Goal: Task Accomplishment & Management: Manage account settings

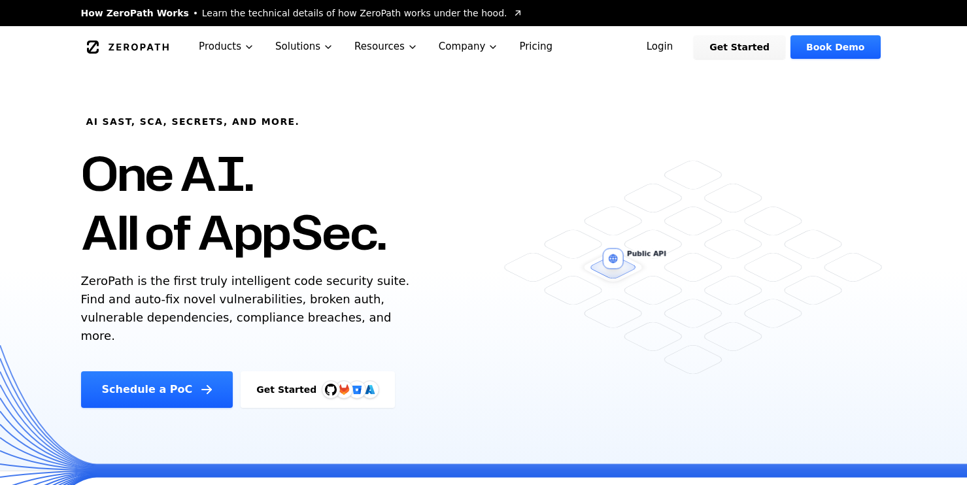
click at [683, 51] on link "Login" at bounding box center [660, 47] width 58 height 24
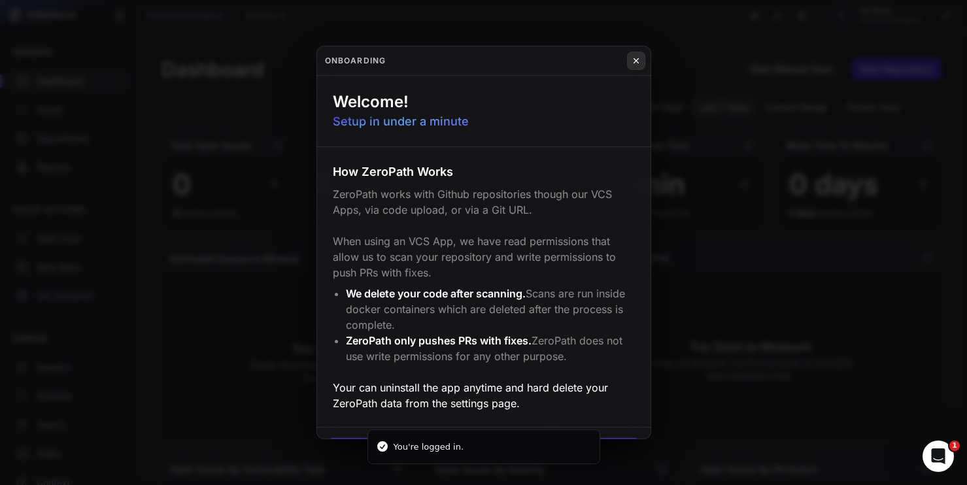
click at [636, 61] on icon at bounding box center [636, 61] width 5 height 5
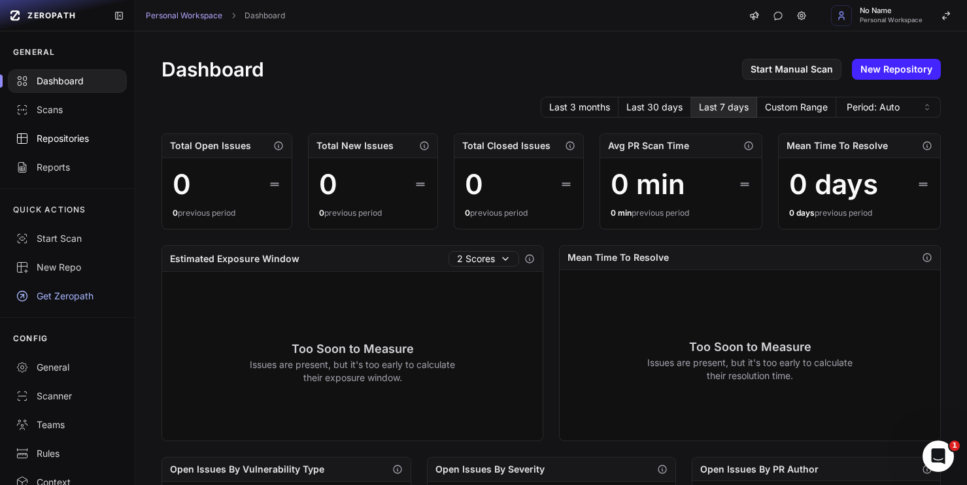
click at [56, 140] on div "Repositories" at bounding box center [67, 138] width 103 height 13
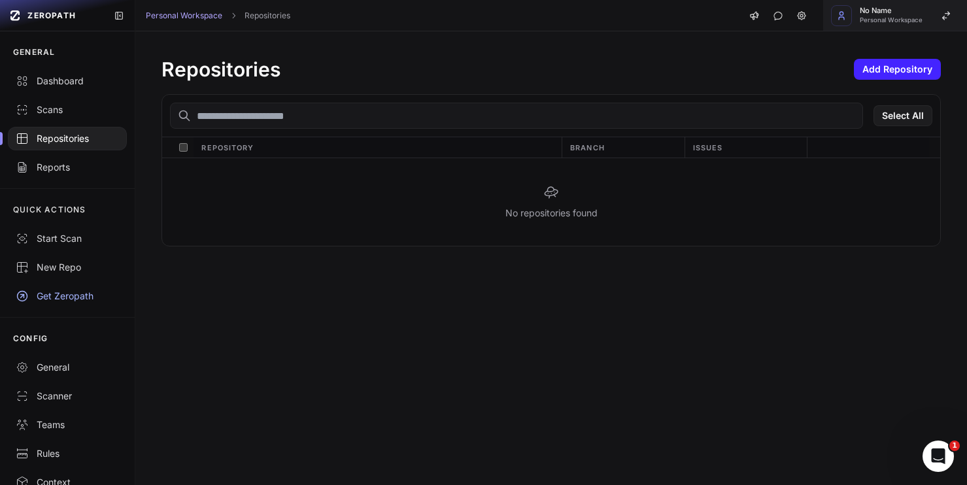
click at [857, 20] on button "No Name Personal Workspace" at bounding box center [895, 15] width 144 height 31
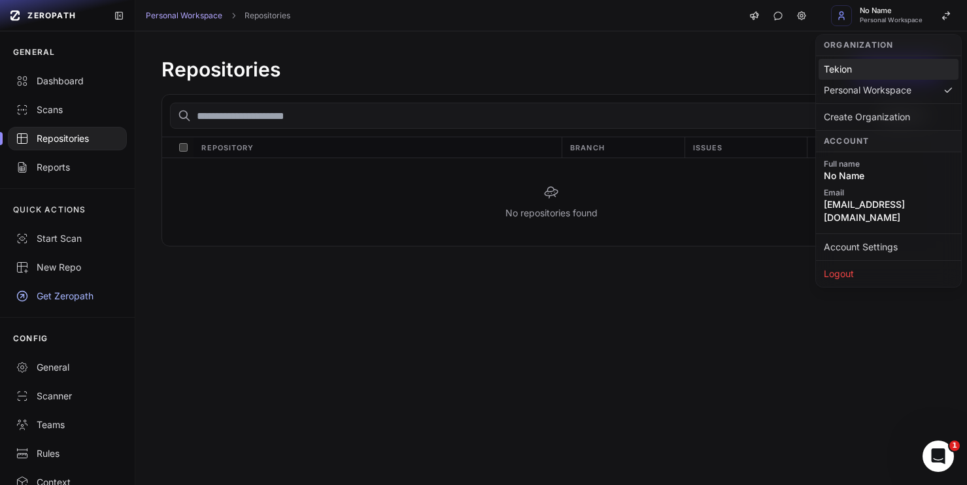
click at [856, 77] on div "Tekion" at bounding box center [889, 69] width 140 height 21
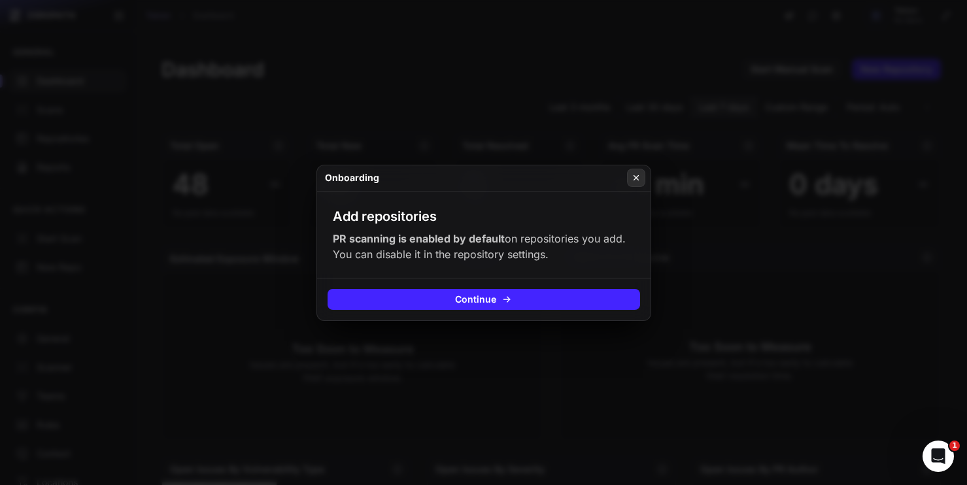
click at [634, 177] on icon at bounding box center [636, 178] width 9 height 10
